Goal: Obtain resource: Obtain resource

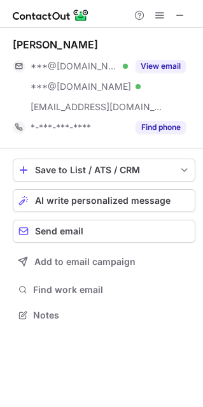
scroll to position [306, 203]
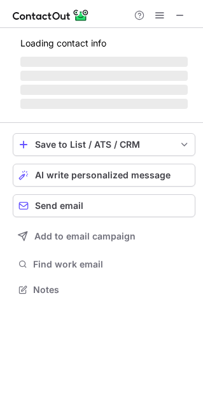
scroll to position [317, 203]
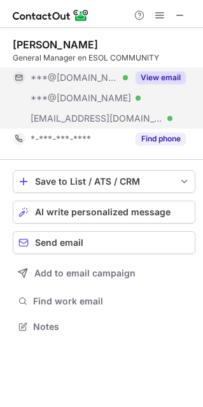
click at [159, 78] on button "View email" at bounding box center [161, 77] width 50 height 13
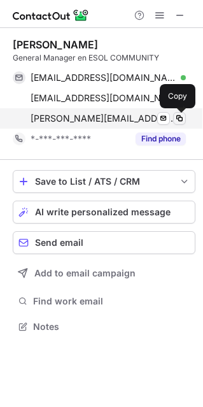
click at [178, 117] on span at bounding box center [179, 118] width 10 height 10
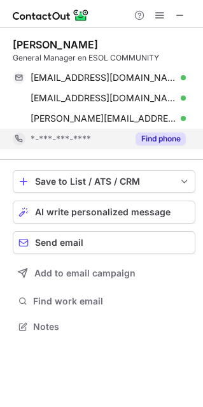
click at [145, 136] on button "Find phone" at bounding box center [161, 138] width 50 height 13
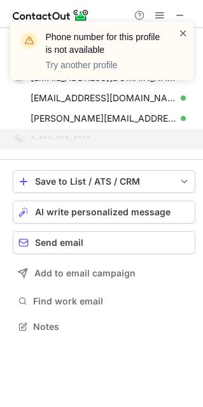
click at [183, 29] on span at bounding box center [183, 33] width 10 height 13
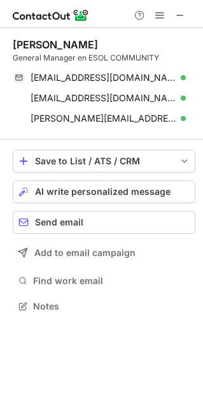
scroll to position [297, 203]
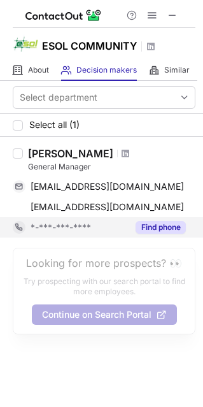
click at [172, 231] on button "Find phone" at bounding box center [161, 227] width 50 height 13
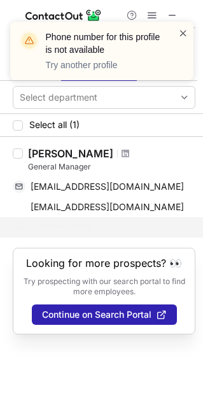
click at [180, 32] on span at bounding box center [183, 33] width 10 height 13
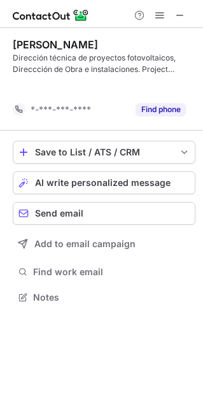
scroll to position [268, 203]
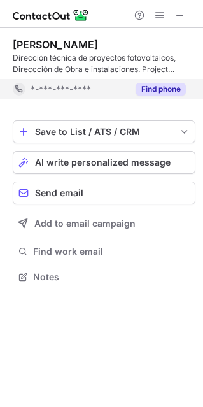
click at [157, 88] on button "Find phone" at bounding box center [161, 89] width 50 height 13
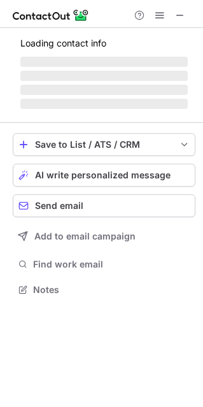
scroll to position [281, 203]
click at [157, 111] on div "Loading contact info ‌ ‌ ‌ ‌" at bounding box center [104, 72] width 183 height 82
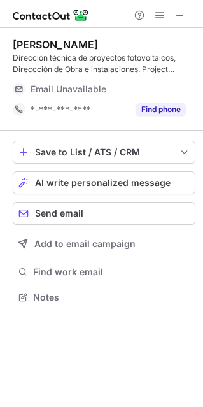
scroll to position [288, 203]
click at [157, 111] on button "Find phone" at bounding box center [161, 109] width 50 height 13
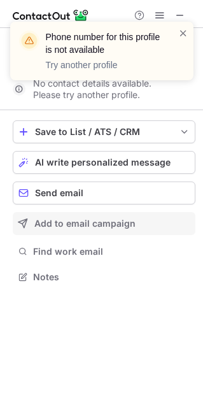
scroll to position [268, 203]
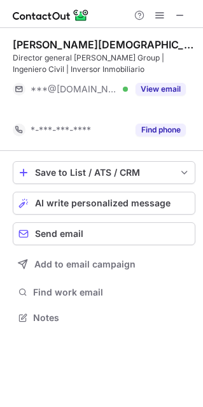
scroll to position [288, 203]
